Goal: Contribute content

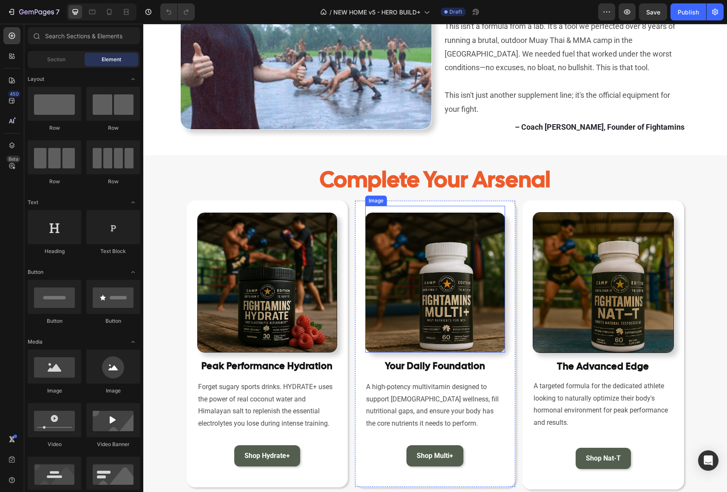
scroll to position [602, 0]
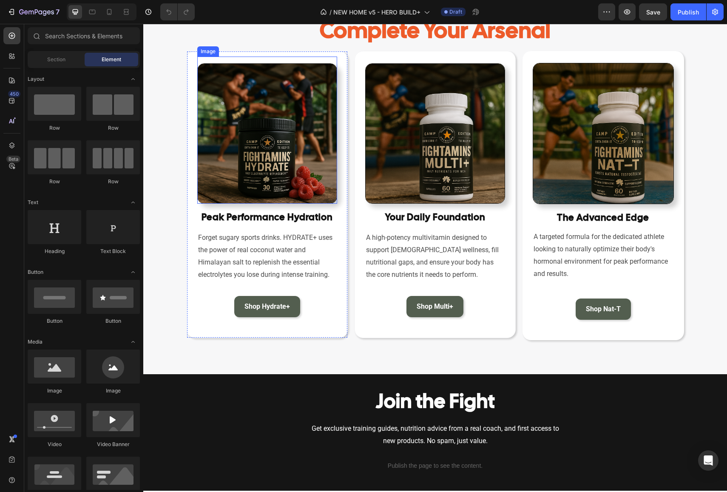
click at [259, 175] on img at bounding box center [267, 133] width 140 height 140
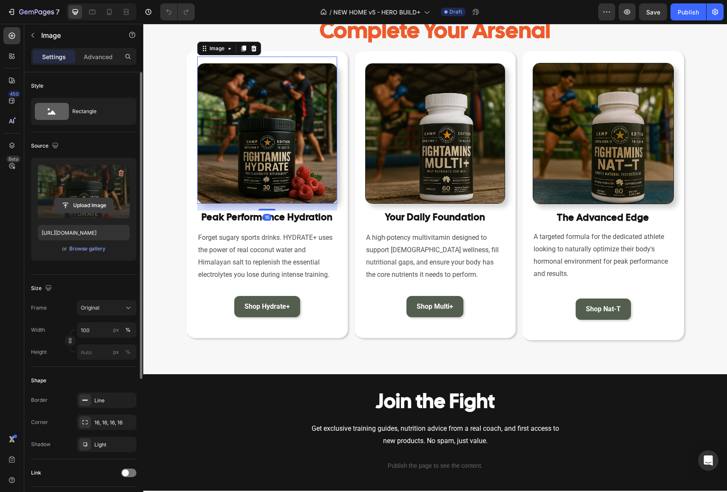
click at [82, 205] on input "file" at bounding box center [83, 205] width 59 height 14
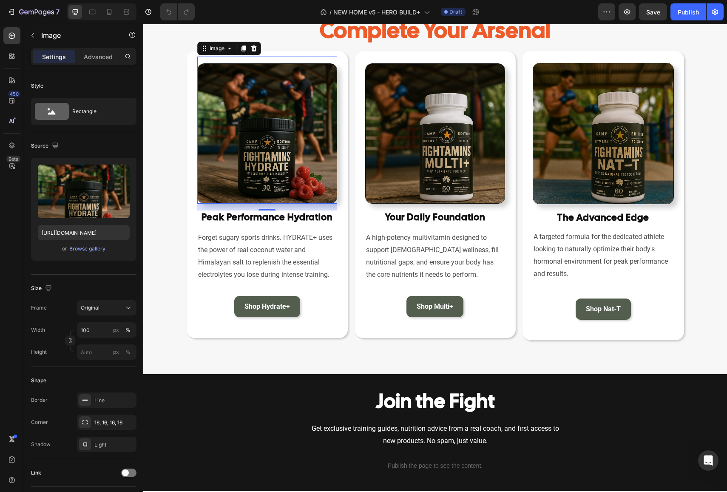
click at [245, 162] on img at bounding box center [267, 133] width 140 height 140
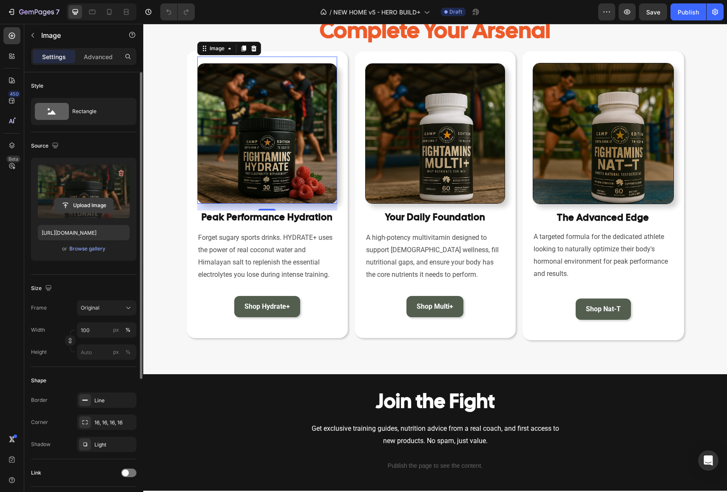
click at [84, 207] on input "file" at bounding box center [83, 205] width 59 height 14
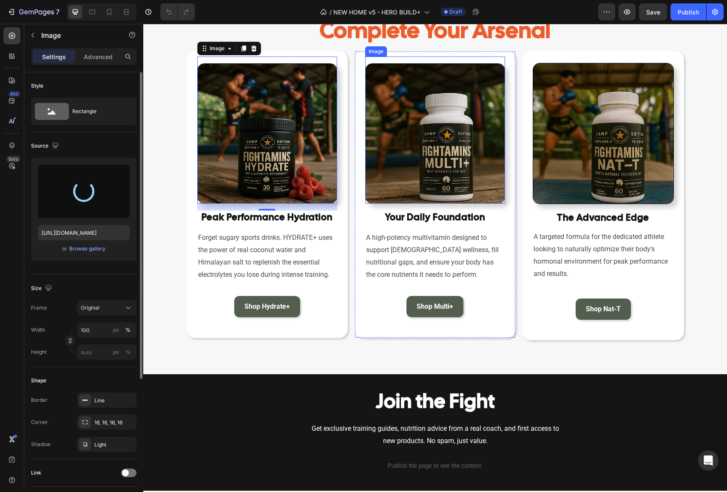
type input "[URL][DOMAIN_NAME]"
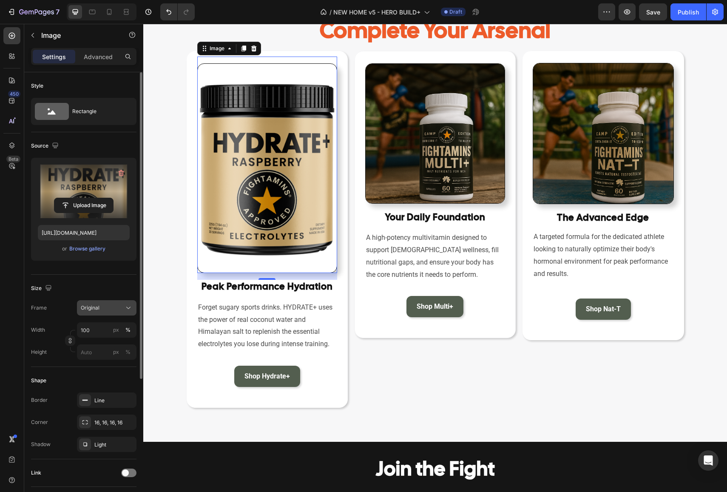
click at [99, 312] on button "Original" at bounding box center [107, 307] width 60 height 15
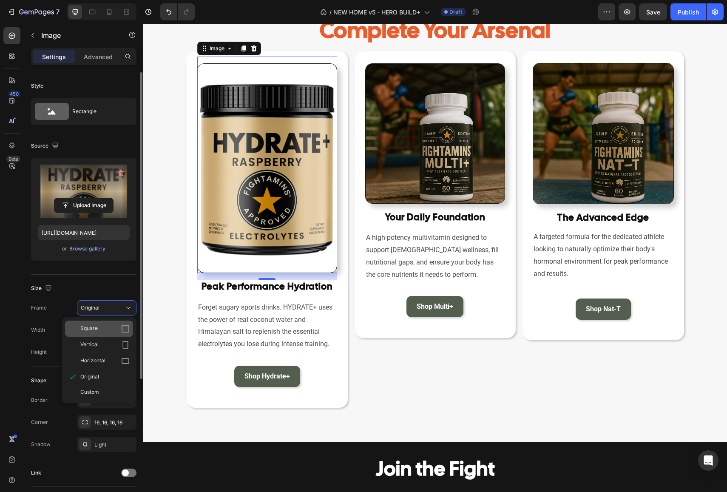
click at [101, 326] on div "Square" at bounding box center [104, 328] width 49 height 9
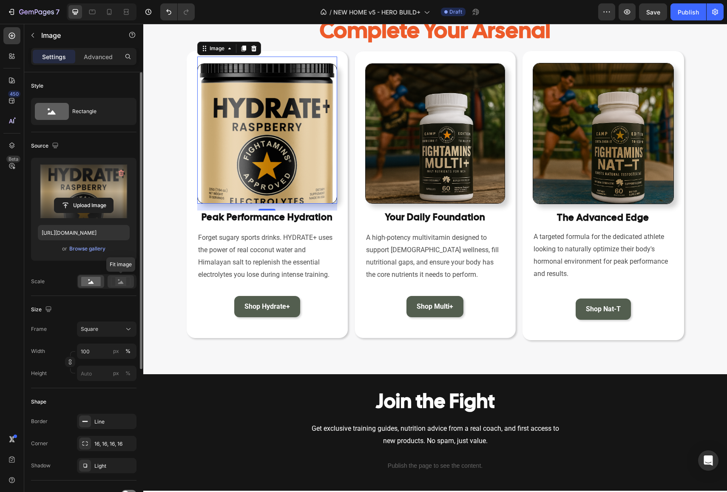
click at [122, 282] on icon at bounding box center [121, 282] width 6 height 3
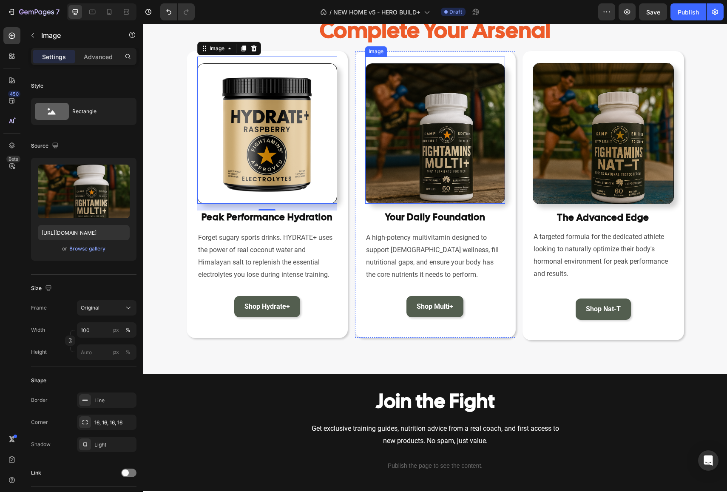
click at [439, 132] on img at bounding box center [435, 133] width 140 height 140
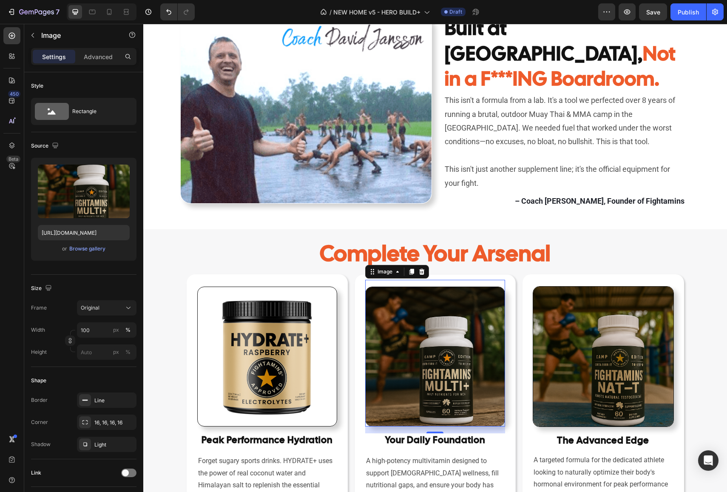
scroll to position [489, 0]
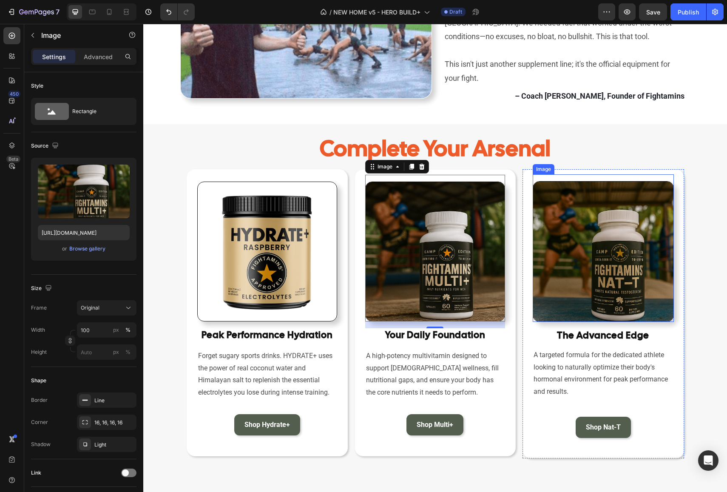
click at [570, 231] on img at bounding box center [603, 251] width 141 height 141
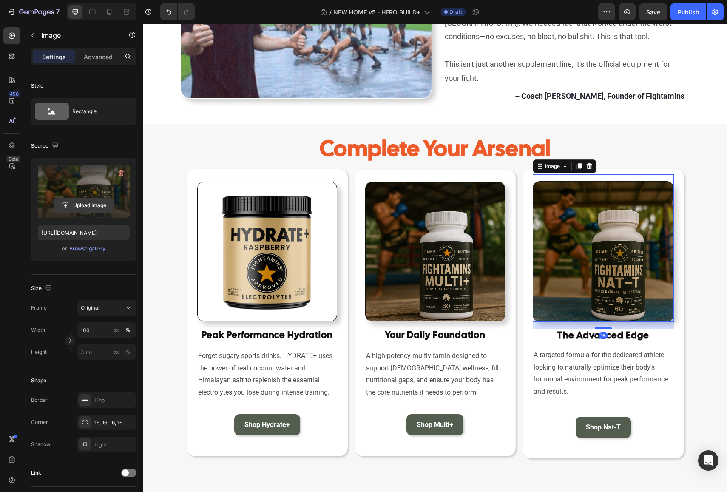
click at [96, 204] on input "file" at bounding box center [83, 205] width 59 height 14
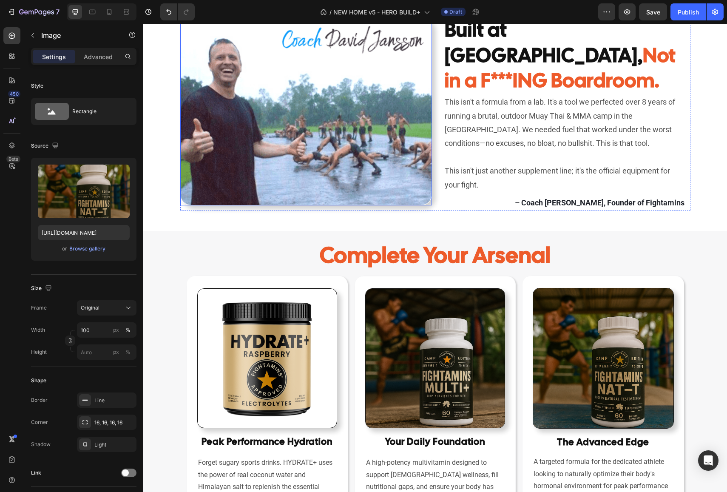
scroll to position [558, 0]
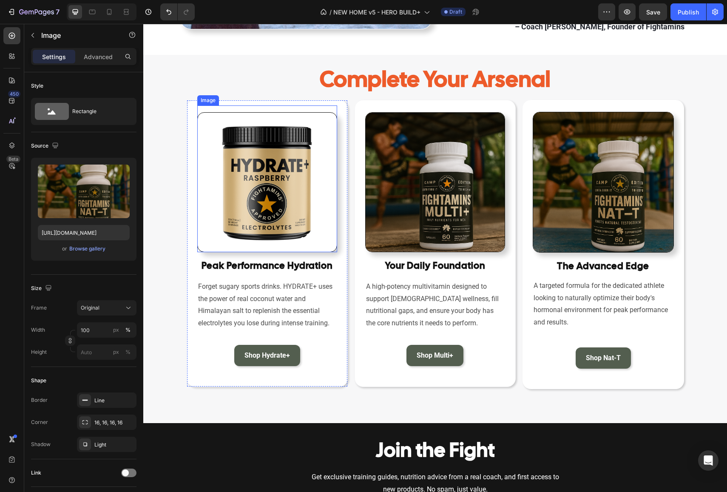
click at [249, 171] on img at bounding box center [267, 182] width 140 height 140
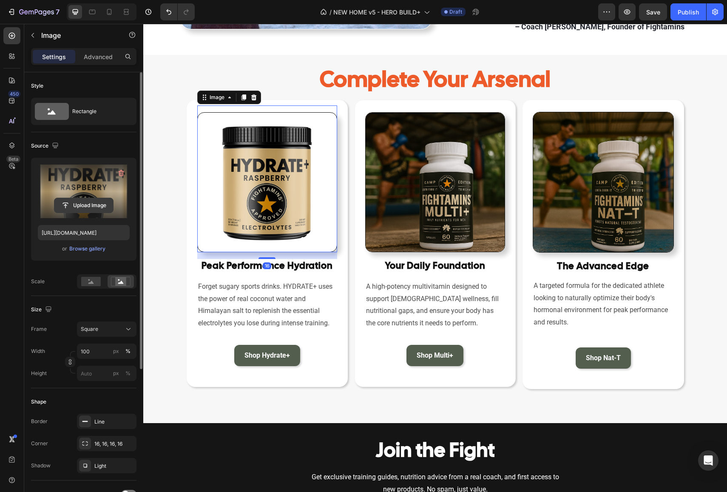
click at [94, 203] on input "file" at bounding box center [83, 205] width 59 height 14
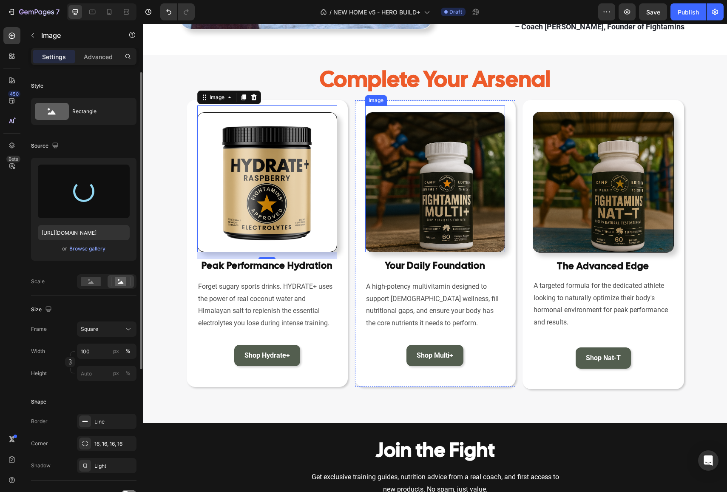
type input "[URL][DOMAIN_NAME]"
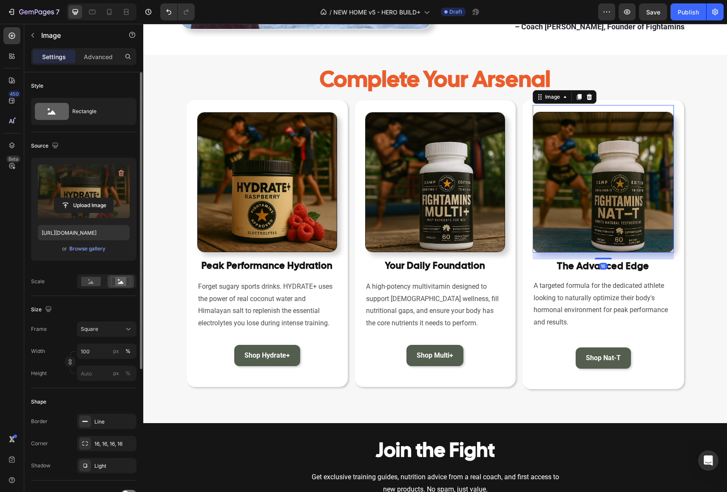
click at [615, 216] on img at bounding box center [603, 182] width 141 height 141
